Goal: Information Seeking & Learning: Learn about a topic

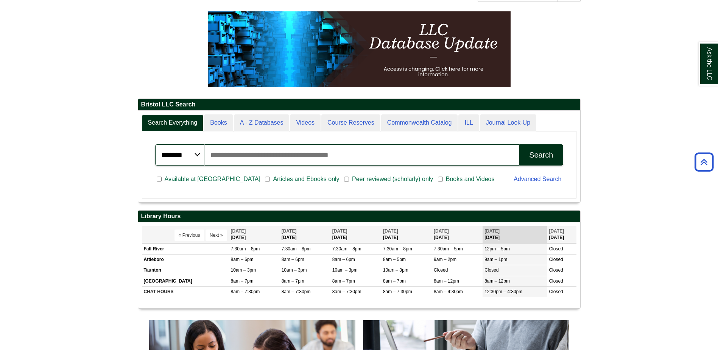
scroll to position [91, 442]
click at [249, 152] on input "Search articles, books, journals & more" at bounding box center [361, 154] width 315 height 21
type input "**********"
click at [530, 160] on button "Search" at bounding box center [541, 154] width 44 height 21
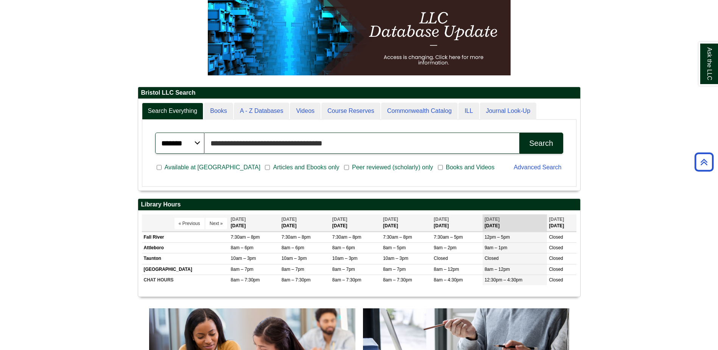
drag, startPoint x: 301, startPoint y: 148, endPoint x: 185, endPoint y: 149, distance: 115.4
click at [185, 149] on div "**********" at bounding box center [359, 142] width 408 height 21
type input "**********"
click at [519, 132] on button "Search" at bounding box center [541, 142] width 44 height 21
click at [540, 145] on div "Search" at bounding box center [541, 143] width 24 height 9
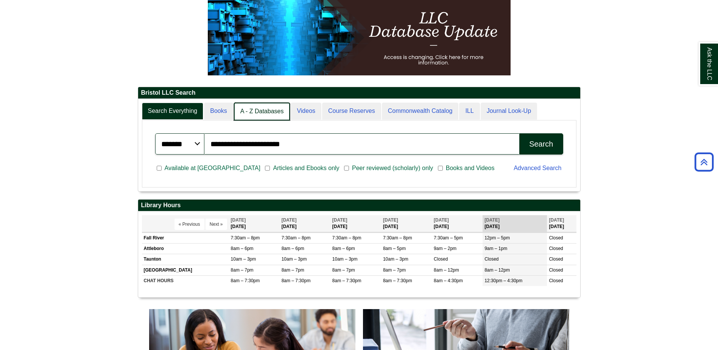
scroll to position [4, 4]
click at [267, 108] on link "A - Z Databases" at bounding box center [262, 112] width 56 height 18
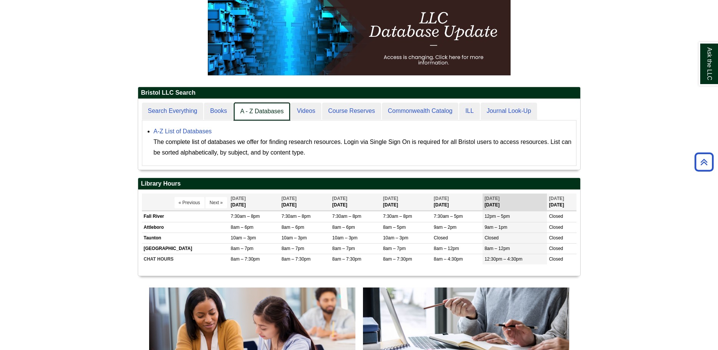
scroll to position [71, 442]
click at [313, 110] on link "Videos" at bounding box center [305, 112] width 31 height 18
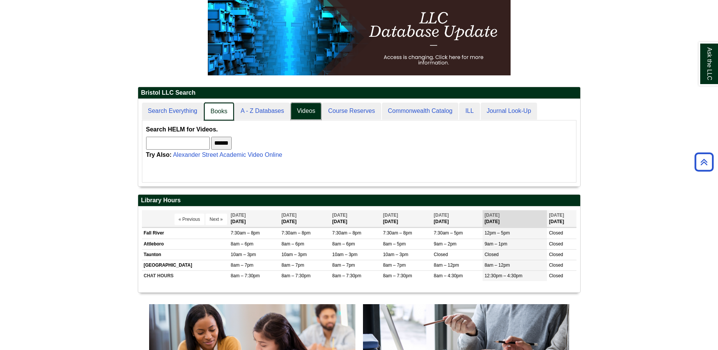
scroll to position [4, 4]
click at [243, 104] on link "A - Z Databases" at bounding box center [262, 112] width 56 height 18
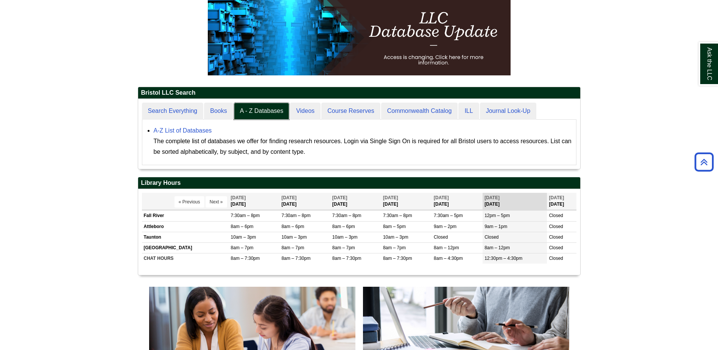
scroll to position [70, 442]
click at [202, 128] on link "A-Z List of Databases" at bounding box center [183, 130] width 58 height 6
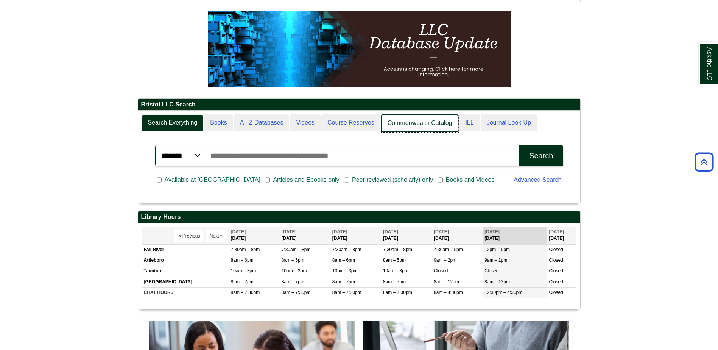
scroll to position [92, 442]
click at [429, 120] on link "Commonwealth Catalog" at bounding box center [420, 123] width 78 height 18
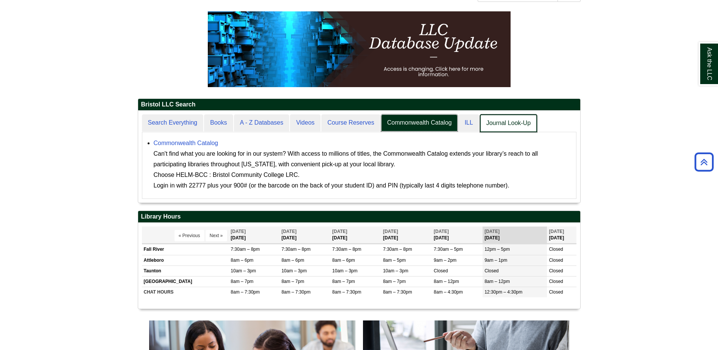
scroll to position [4, 4]
click at [502, 128] on link "Journal Look-Up" at bounding box center [508, 123] width 57 height 18
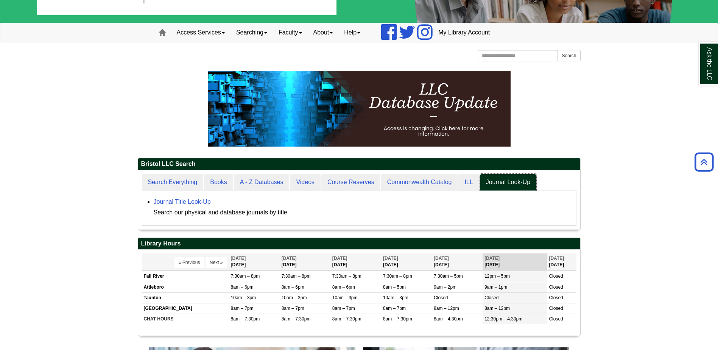
scroll to position [0, 0]
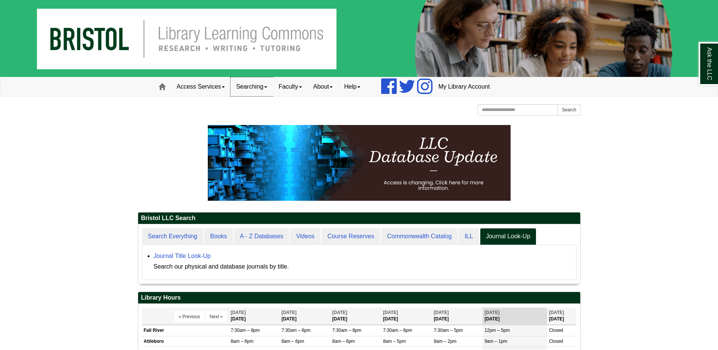
click at [244, 89] on link "Searching" at bounding box center [251, 86] width 42 height 19
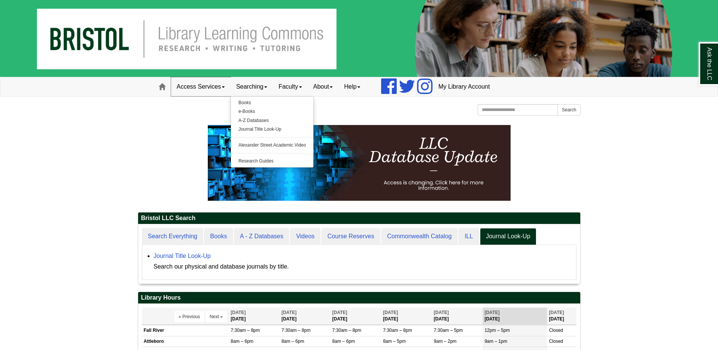
click at [216, 89] on link "Access Services" at bounding box center [200, 86] width 59 height 19
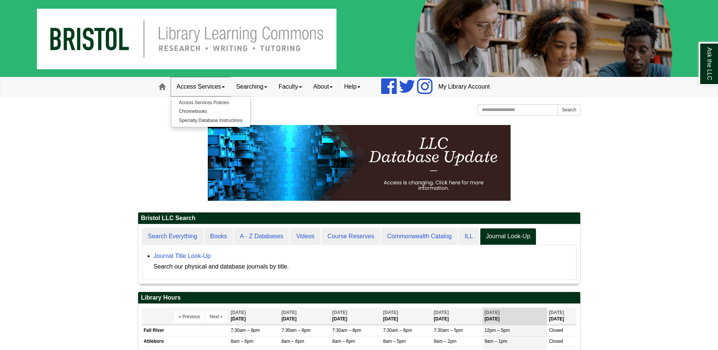
click at [216, 89] on link "Access Services" at bounding box center [200, 86] width 59 height 19
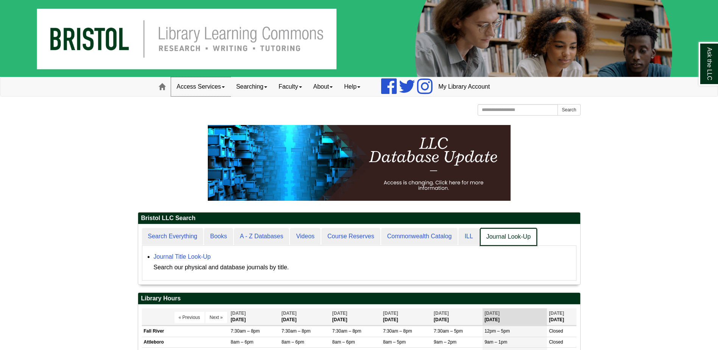
scroll to position [54, 0]
